Goal: Transaction & Acquisition: Purchase product/service

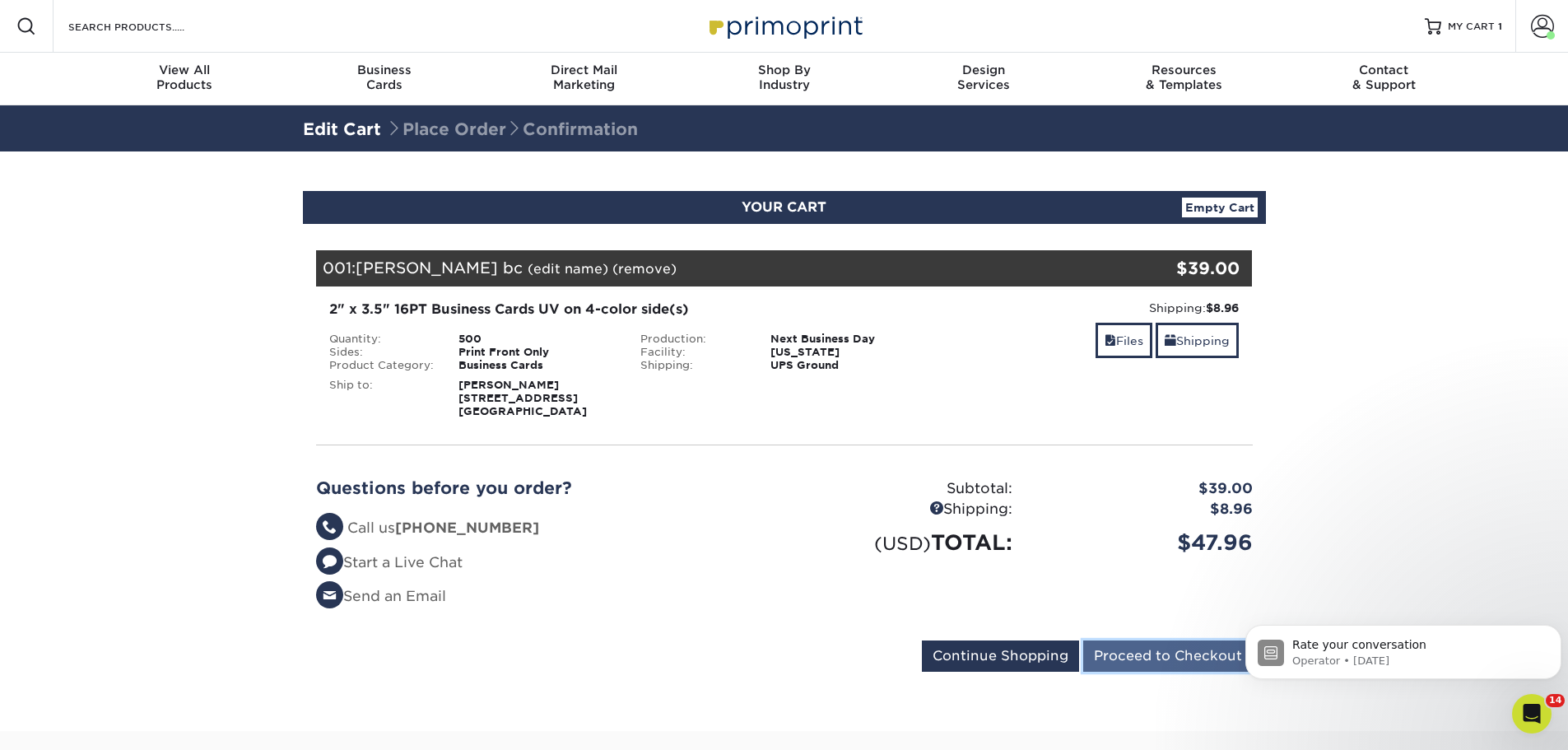
click at [1164, 659] on input "Proceed to Checkout" at bounding box center [1167, 656] width 169 height 32
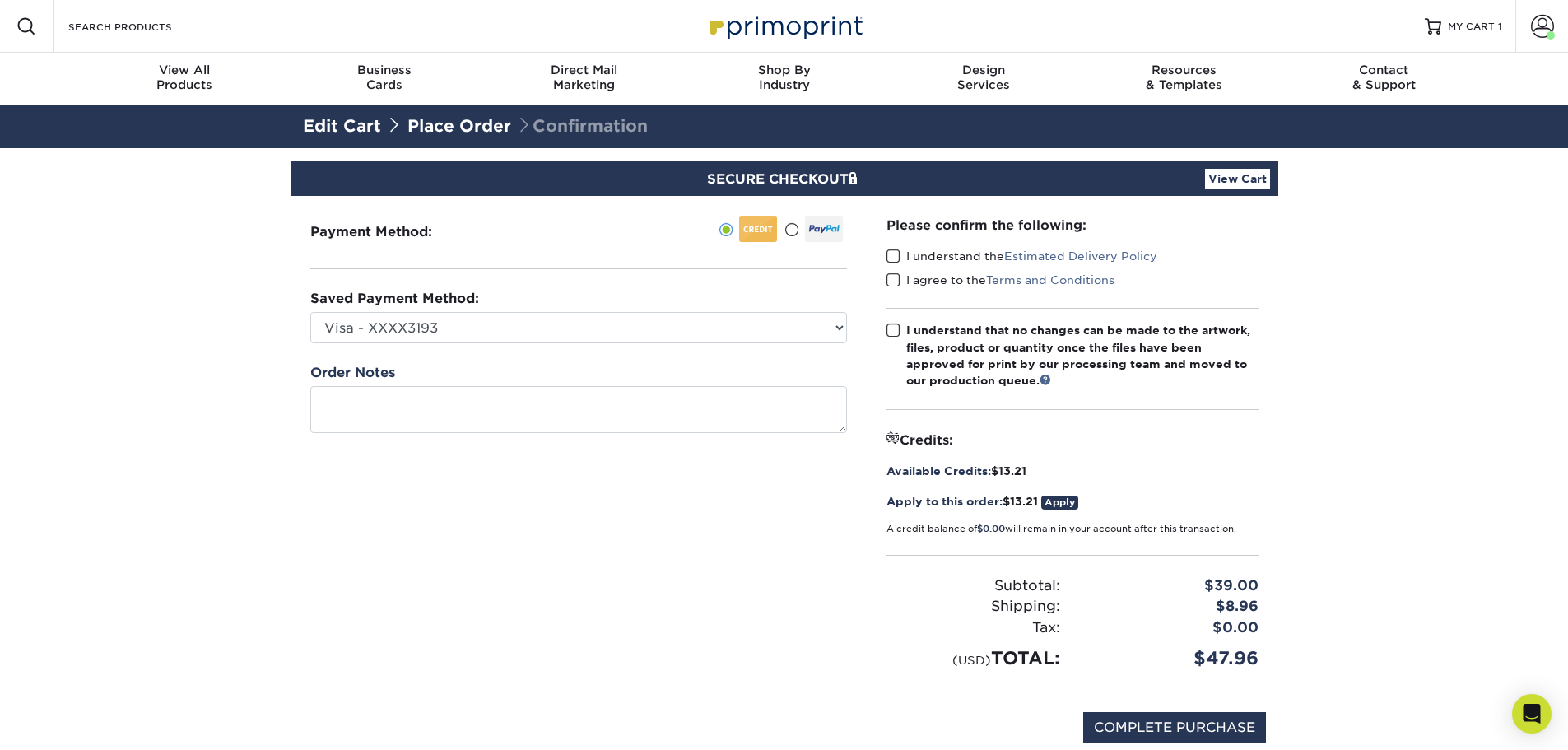
click at [895, 255] on span at bounding box center [893, 256] width 14 height 15
click at [0, 0] on input "I understand the Estimated Delivery Policy" at bounding box center [0, 0] width 0 height 0
click at [889, 277] on span at bounding box center [893, 280] width 14 height 15
click at [0, 0] on input "I agree to the Terms and Conditions" at bounding box center [0, 0] width 0 height 0
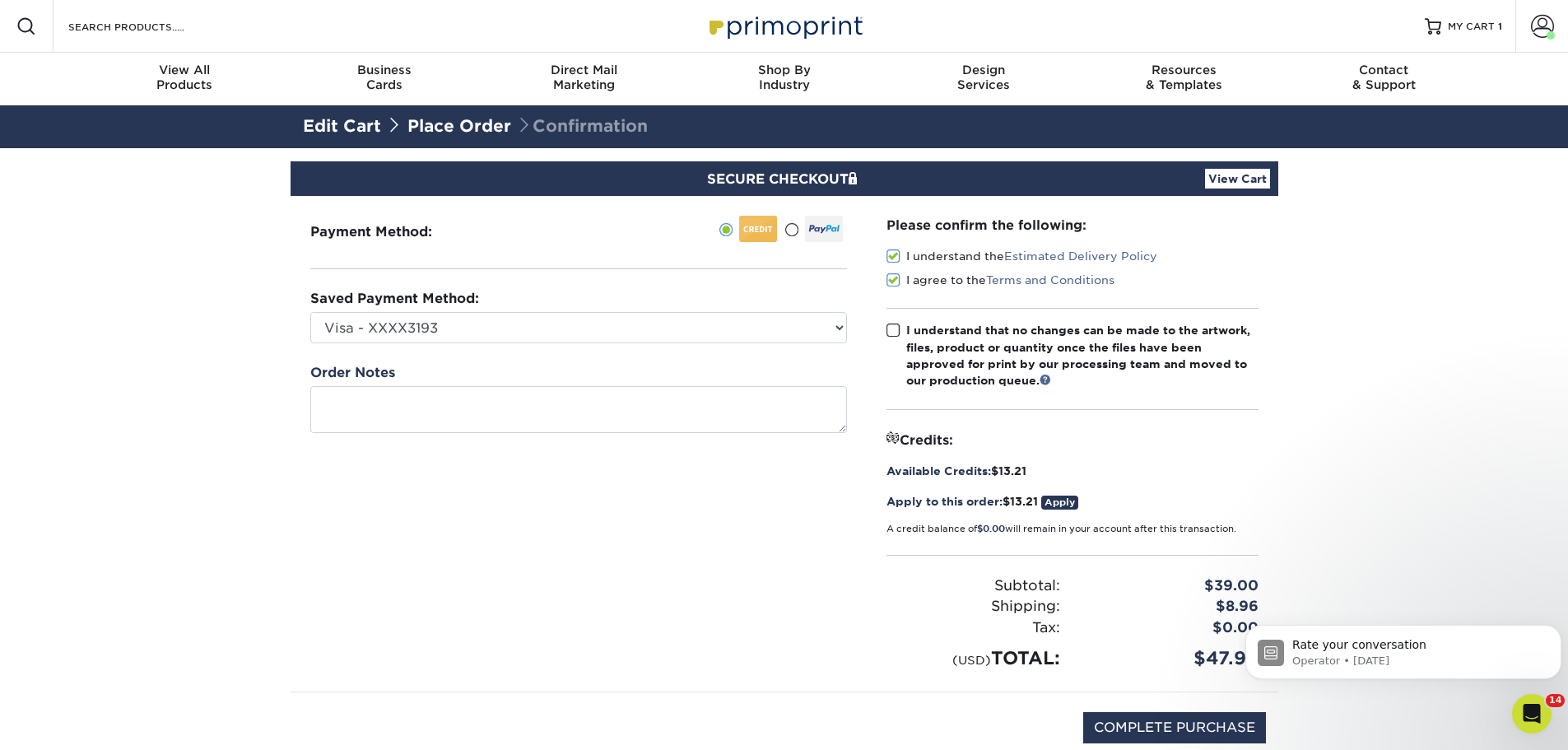
click at [892, 327] on span at bounding box center [893, 330] width 14 height 15
click at [0, 0] on input "I understand that no changes can be made to the artwork, files, product or quan…" at bounding box center [0, 0] width 0 height 0
click at [1143, 720] on input "COMPLETE PURCHASE" at bounding box center [1174, 727] width 183 height 32
type input "PROCESSING, PLEASE WAIT..."
